Goal: Task Accomplishment & Management: Complete application form

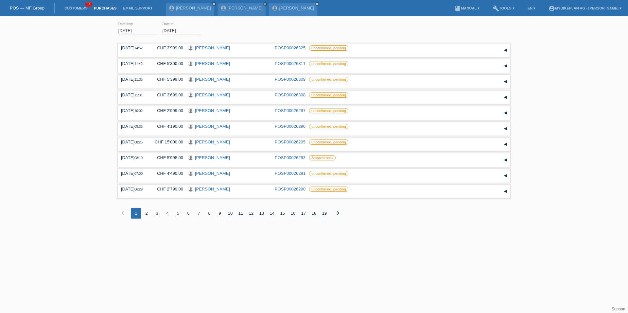
click at [77, 12] on li "Customers 100" at bounding box center [75, 8] width 29 height 17
click at [77, 8] on link "Customers" at bounding box center [75, 8] width 29 height 4
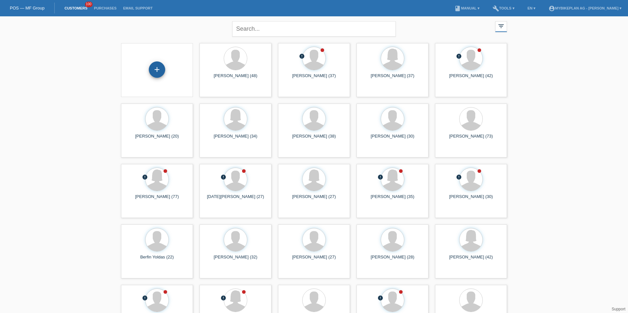
click at [162, 72] on div "+" at bounding box center [157, 69] width 16 height 16
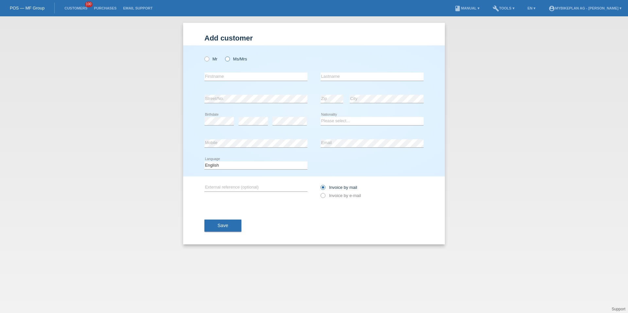
click at [224, 56] on icon at bounding box center [224, 56] width 0 height 0
click at [229, 59] on input "Ms/Mrs" at bounding box center [227, 59] width 4 height 4
radio input "true"
click at [230, 77] on input "text" at bounding box center [255, 77] width 103 height 8
type input "Agnesa"
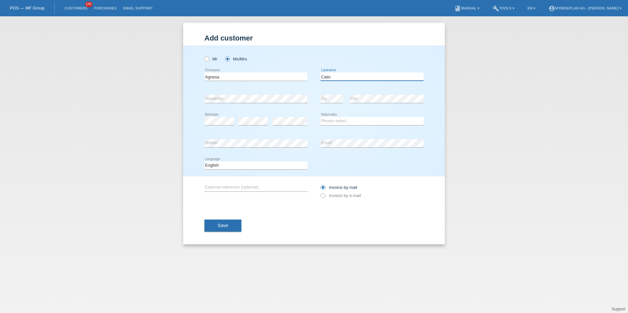
type input "Catic"
click at [338, 123] on select "Please select... [GEOGRAPHIC_DATA] [GEOGRAPHIC_DATA] [GEOGRAPHIC_DATA] [GEOGRAP…" at bounding box center [371, 121] width 103 height 8
select select "BA"
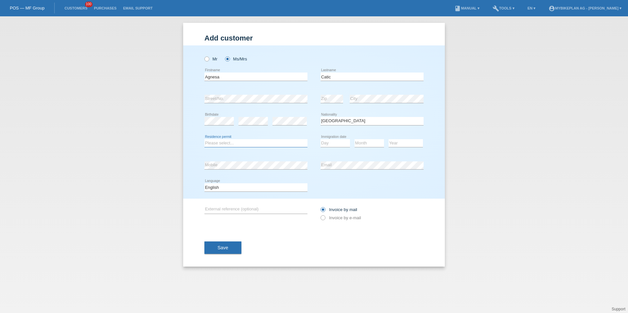
select select "C"
select select "09"
select select "2009"
click at [248, 189] on select "Deutsch Français Italiano English" at bounding box center [255, 187] width 103 height 8
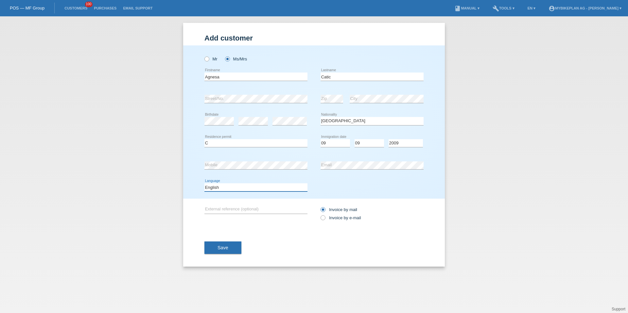
select select "fr"
click at [333, 218] on label "Invoice by e-mail" at bounding box center [340, 217] width 41 height 5
click at [325, 218] on input "Invoice by e-mail" at bounding box center [322, 219] width 4 height 8
radio input "true"
click at [224, 249] on span "Save" at bounding box center [222, 247] width 11 height 5
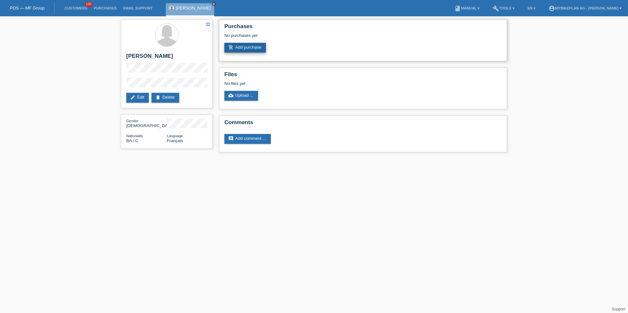
click at [266, 49] on link "add_shopping_cart Add purchase" at bounding box center [245, 48] width 42 height 10
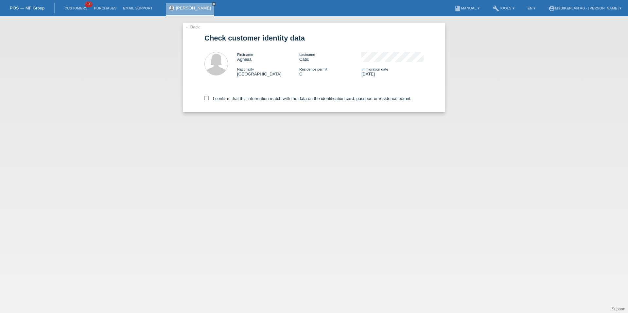
click at [256, 97] on label "I confirm, that this information match with the data on the identification card…" at bounding box center [307, 98] width 207 height 5
click at [209, 97] on input "I confirm, that this information match with the data on the identification card…" at bounding box center [206, 98] width 4 height 4
checkbox input "true"
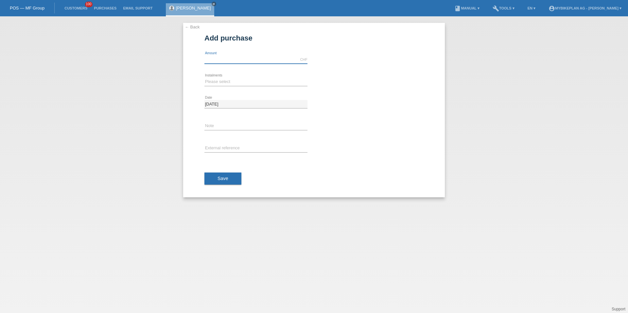
click at [250, 60] on input "text" at bounding box center [255, 60] width 103 height 8
type input "2790.00"
click at [215, 77] on div "Please select 6 instalments 12 instalments 18 instalments 24 instalments 36 ins…" at bounding box center [255, 82] width 103 height 22
click at [216, 81] on select "Please select 6 instalments 12 instalments 18 instalments 24 instalments 36 ins…" at bounding box center [255, 82] width 103 height 8
select select "487"
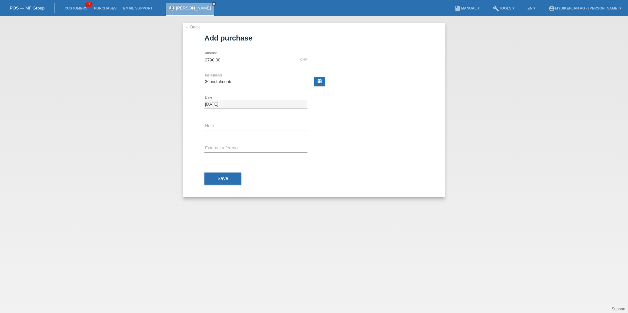
click at [219, 142] on div "error External reference" at bounding box center [255, 149] width 103 height 22
click at [219, 145] on input "text" at bounding box center [255, 149] width 103 height 8
paste input "42547672347"
type input "42547672347"
click at [224, 175] on button "Save" at bounding box center [222, 179] width 37 height 12
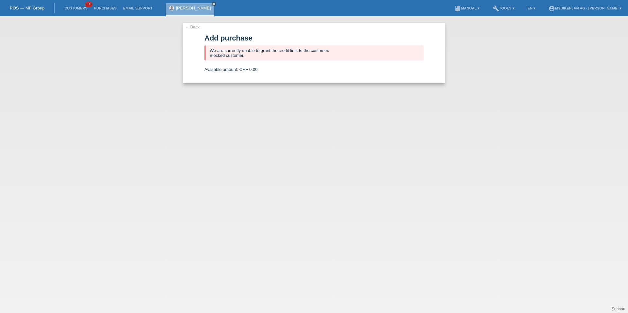
click at [73, 11] on li "Customers 100" at bounding box center [75, 8] width 29 height 17
click at [75, 5] on li "Customers 100" at bounding box center [75, 8] width 29 height 17
click at [84, 5] on li "Customers 100" at bounding box center [75, 8] width 29 height 17
click at [78, 8] on link "Customers" at bounding box center [75, 8] width 29 height 4
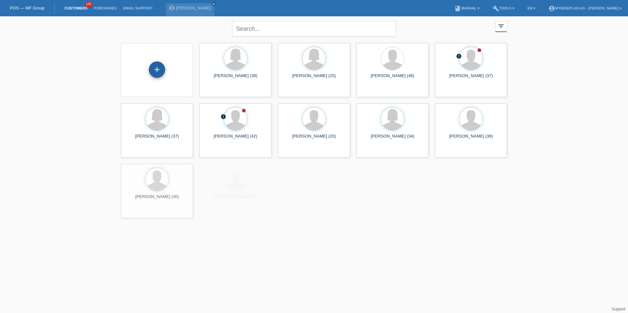
click at [152, 74] on div "+" at bounding box center [157, 69] width 16 height 16
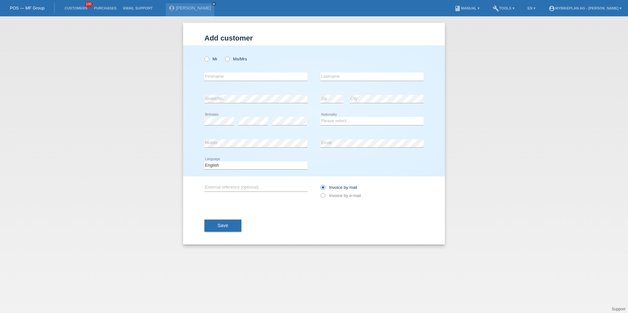
click at [218, 58] on div "Mr Ms/Mrs" at bounding box center [255, 58] width 103 height 13
click at [212, 58] on label "Mr" at bounding box center [210, 59] width 13 height 5
click at [209, 58] on input "Mr" at bounding box center [206, 59] width 4 height 4
radio input "true"
click at [216, 73] on input "text" at bounding box center [255, 77] width 103 height 8
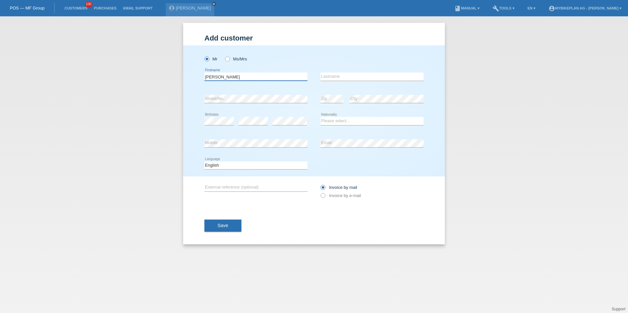
type input "[PERSON_NAME]"
click at [32, 168] on div "Add customer Add customer Add customer Mr Ms/Mrs error" at bounding box center [314, 164] width 628 height 297
click at [45, 168] on div "Add customer Add customer Add customer Mr Ms/Mrs error" at bounding box center [314, 164] width 628 height 297
click at [216, 116] on div "error Birthdate" at bounding box center [218, 121] width 29 height 22
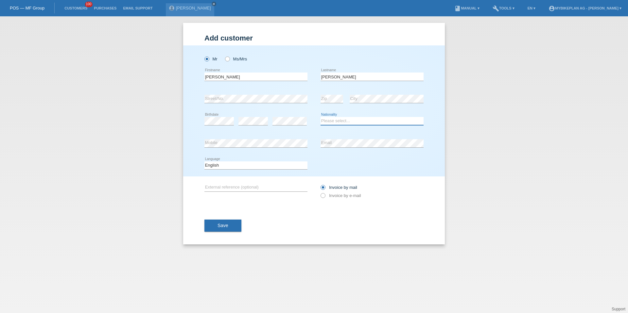
select select "CH"
click at [221, 166] on select "Deutsch Français Italiano English" at bounding box center [255, 166] width 103 height 8
select select "de"
click at [357, 194] on label "Invoice by e-mail" at bounding box center [340, 195] width 41 height 5
click at [325, 194] on input "Invoice by e-mail" at bounding box center [322, 197] width 4 height 8
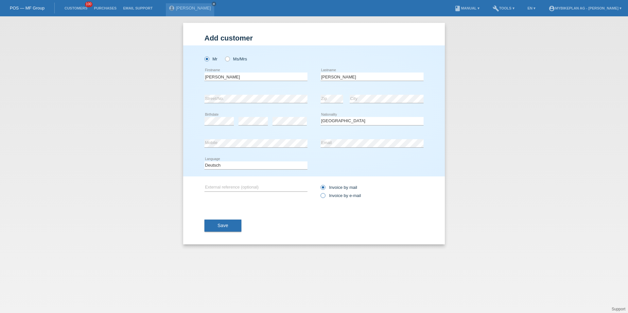
radio input "true"
click at [221, 225] on span "Save" at bounding box center [222, 225] width 11 height 5
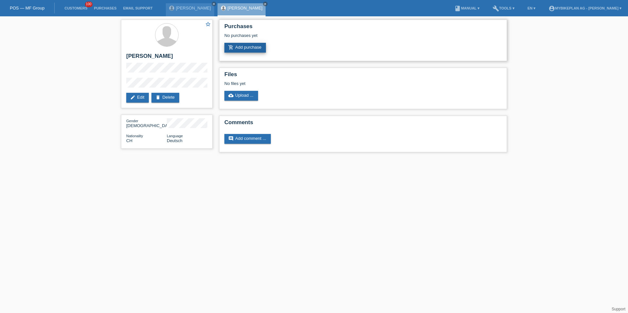
click at [232, 51] on link "add_shopping_cart Add purchase" at bounding box center [245, 48] width 42 height 10
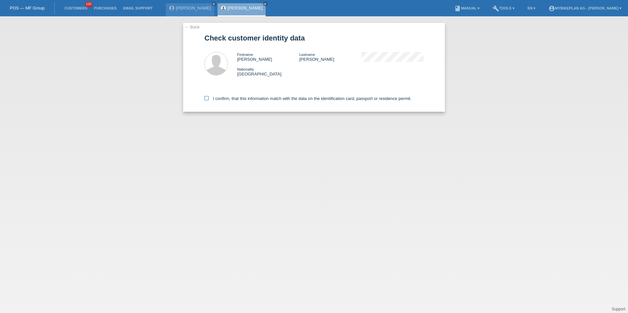
click at [209, 99] on label "I confirm, that this information match with the data on the identification card…" at bounding box center [307, 98] width 207 height 5
click at [209, 99] on input "I confirm, that this information match with the data on the identification card…" at bounding box center [206, 98] width 4 height 4
checkbox input "true"
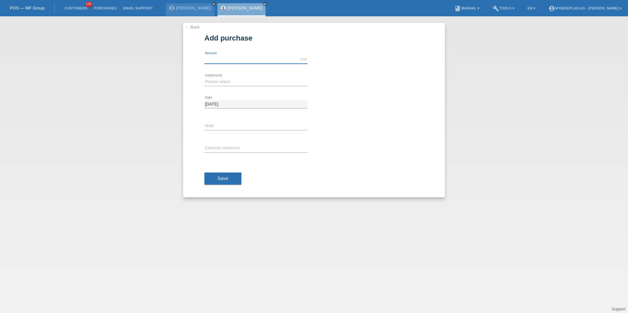
click at [212, 56] on input "text" at bounding box center [255, 60] width 103 height 8
type input "6999.00"
click at [209, 83] on select "Please select 6 instalments 12 instalments 18 instalments 24 instalments 36 ins…" at bounding box center [255, 82] width 103 height 8
select select "488"
click at [226, 140] on div "error External reference" at bounding box center [255, 149] width 103 height 22
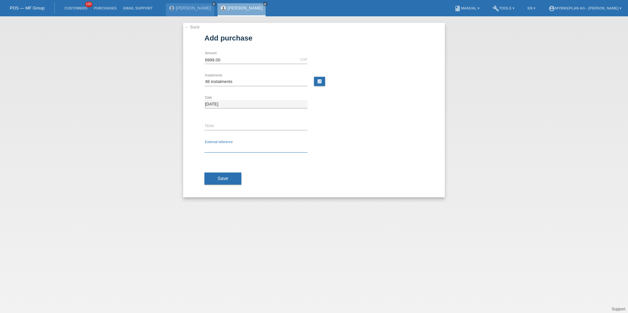
click at [226, 149] on input "text" at bounding box center [255, 149] width 103 height 8
paste input "42489954611"
type input "42489954611"
click at [225, 172] on div "Save" at bounding box center [313, 179] width 219 height 38
click at [225, 175] on button "Save" at bounding box center [222, 179] width 37 height 12
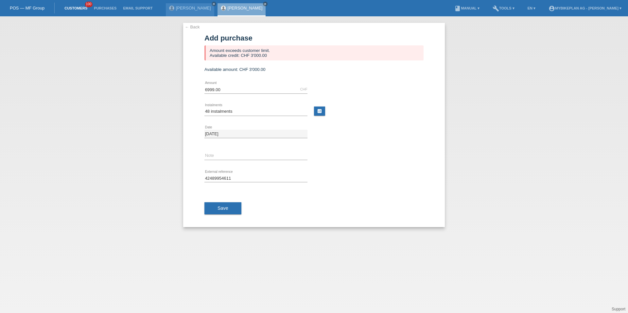
click at [69, 7] on link "Customers" at bounding box center [75, 8] width 29 height 4
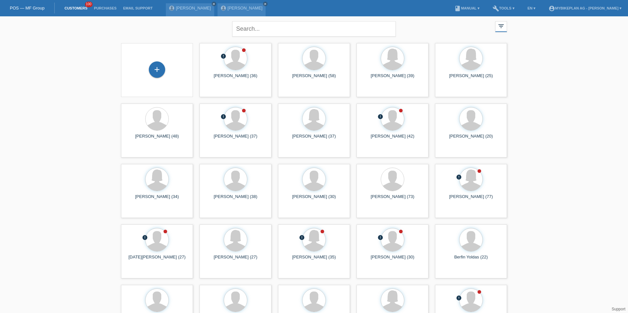
click at [169, 73] on div "+" at bounding box center [156, 69] width 61 height 17
click at [153, 72] on div "+" at bounding box center [157, 69] width 16 height 16
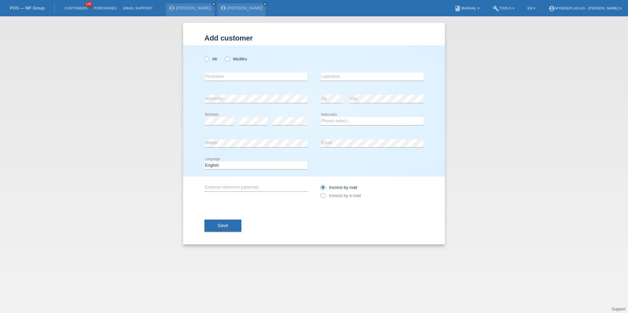
click at [201, 50] on div "Mr Ms/Mrs error Firstname Zip" at bounding box center [314, 110] width 262 height 131
click at [203, 56] on icon at bounding box center [203, 56] width 0 height 0
click at [206, 59] on input "Mr" at bounding box center [206, 59] width 4 height 4
radio input "true"
click at [215, 71] on div "error Firstname" at bounding box center [255, 77] width 103 height 22
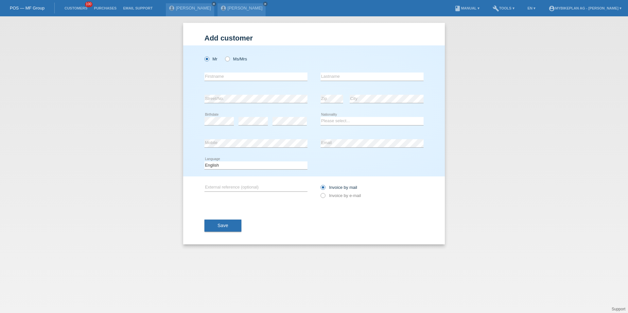
click at [215, 72] on div "error Firstname" at bounding box center [255, 77] width 103 height 22
click at [216, 77] on input "text" at bounding box center [255, 77] width 103 height 8
type input "[PERSON_NAME]"
type input "Tscherry"
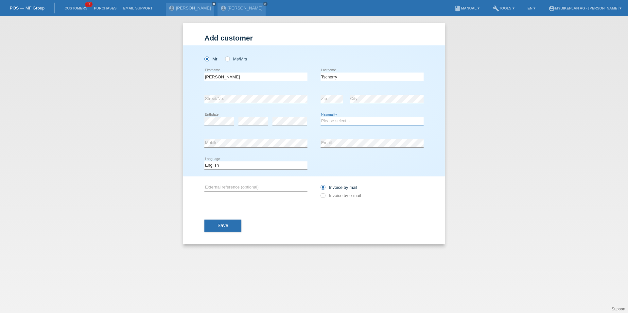
select select "CH"
click at [241, 167] on select "Deutsch Français Italiano English" at bounding box center [255, 166] width 103 height 8
select select "de"
click at [336, 196] on label "Invoice by e-mail" at bounding box center [340, 195] width 41 height 5
click at [325, 196] on input "Invoice by e-mail" at bounding box center [322, 197] width 4 height 8
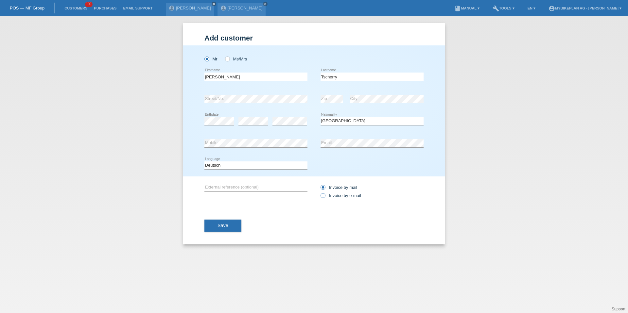
radio input "true"
click at [219, 217] on div "Save" at bounding box center [313, 226] width 219 height 38
click at [219, 226] on span "Save" at bounding box center [222, 225] width 11 height 5
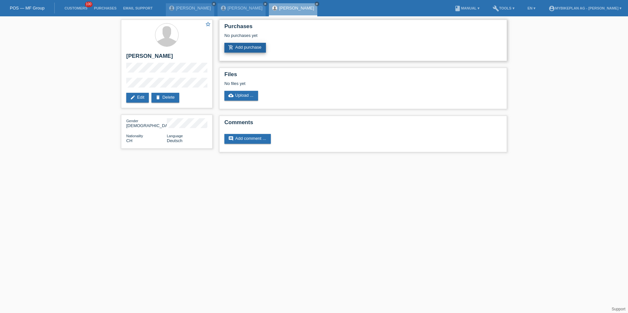
click at [242, 50] on link "add_shopping_cart Add purchase" at bounding box center [245, 48] width 42 height 10
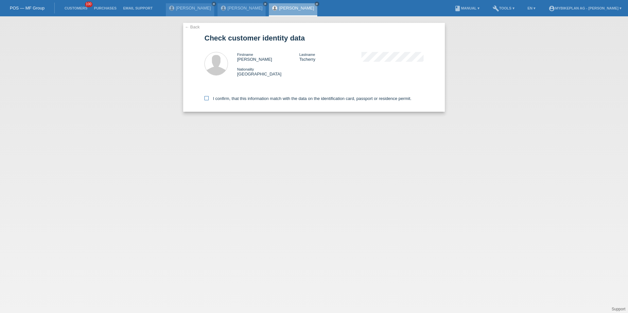
click at [218, 100] on label "I confirm, that this information match with the data on the identification card…" at bounding box center [307, 98] width 207 height 5
click at [209, 100] on input "I confirm, that this information match with the data on the identification card…" at bounding box center [206, 98] width 4 height 4
checkbox input "true"
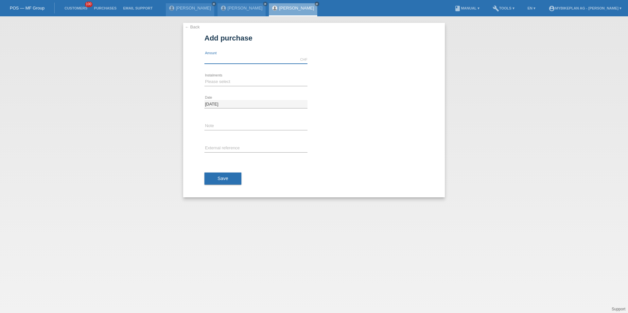
click at [232, 57] on input "text" at bounding box center [255, 60] width 103 height 8
type input "3780.00"
click at [218, 83] on select "Please select 6 instalments 12 instalments 18 instalments 24 instalments 36 ins…" at bounding box center [255, 82] width 103 height 8
click at [222, 77] on div "Please select 6 instalments 12 instalments 18 instalments 24 instalments 36 ins…" at bounding box center [255, 82] width 103 height 22
click at [222, 84] on select "Please select 6 instalments 12 instalments 18 instalments 24 instalments 36 ins…" at bounding box center [255, 82] width 103 height 8
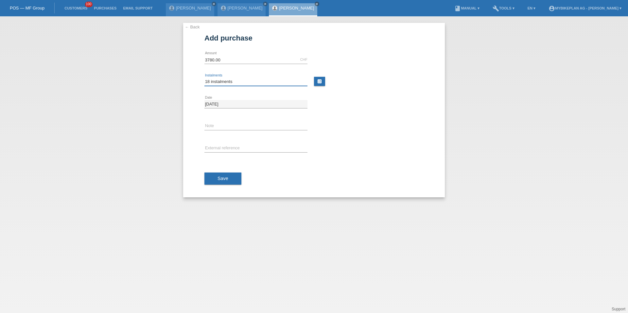
select select "484"
click at [218, 145] on input "text" at bounding box center [255, 149] width 103 height 8
paste input "42508809098"
type input "42508809098"
click at [217, 180] on span "Save" at bounding box center [222, 178] width 11 height 5
